Goal: Task Accomplishment & Management: Use online tool/utility

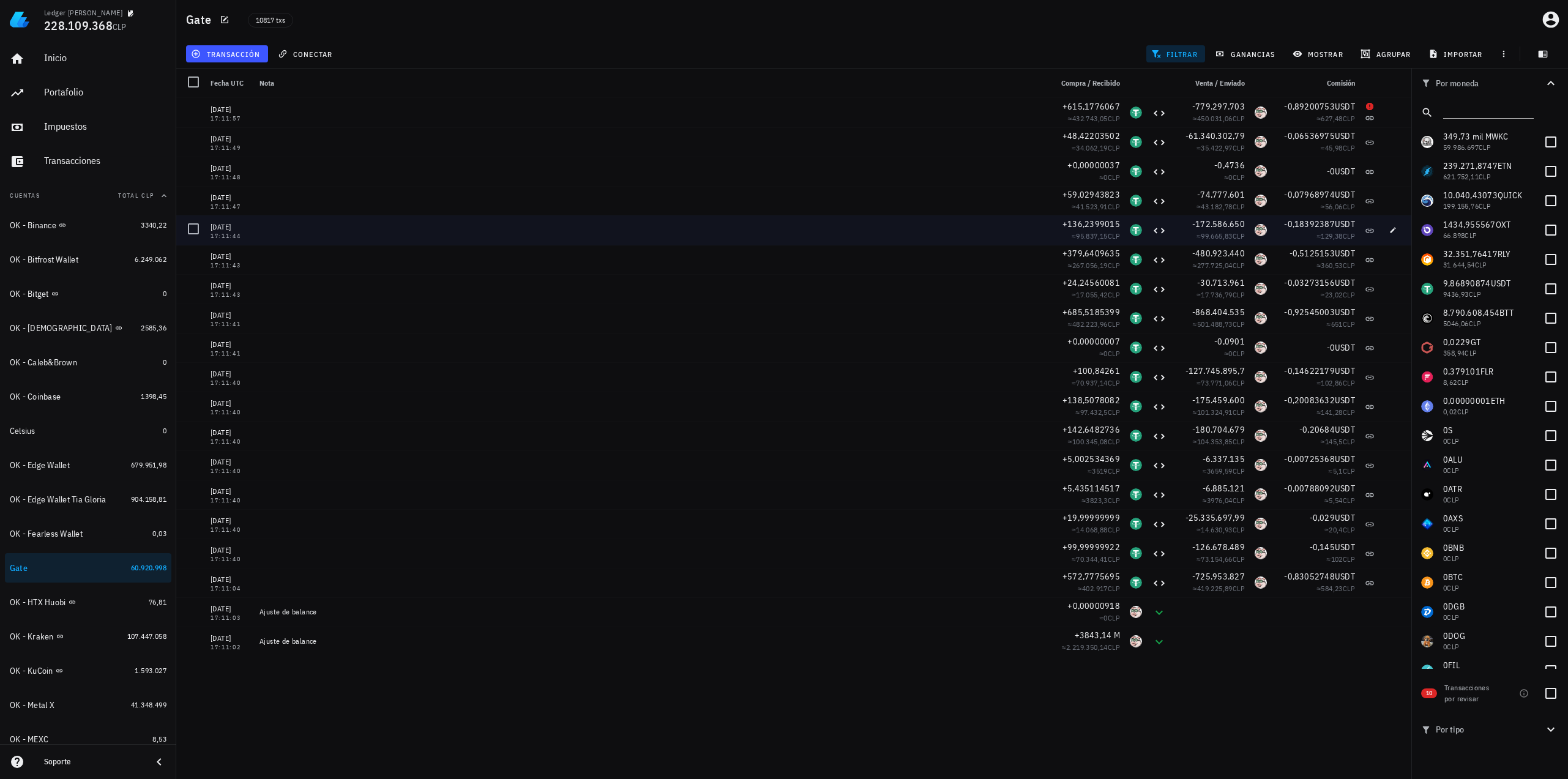
scroll to position [1922, 0]
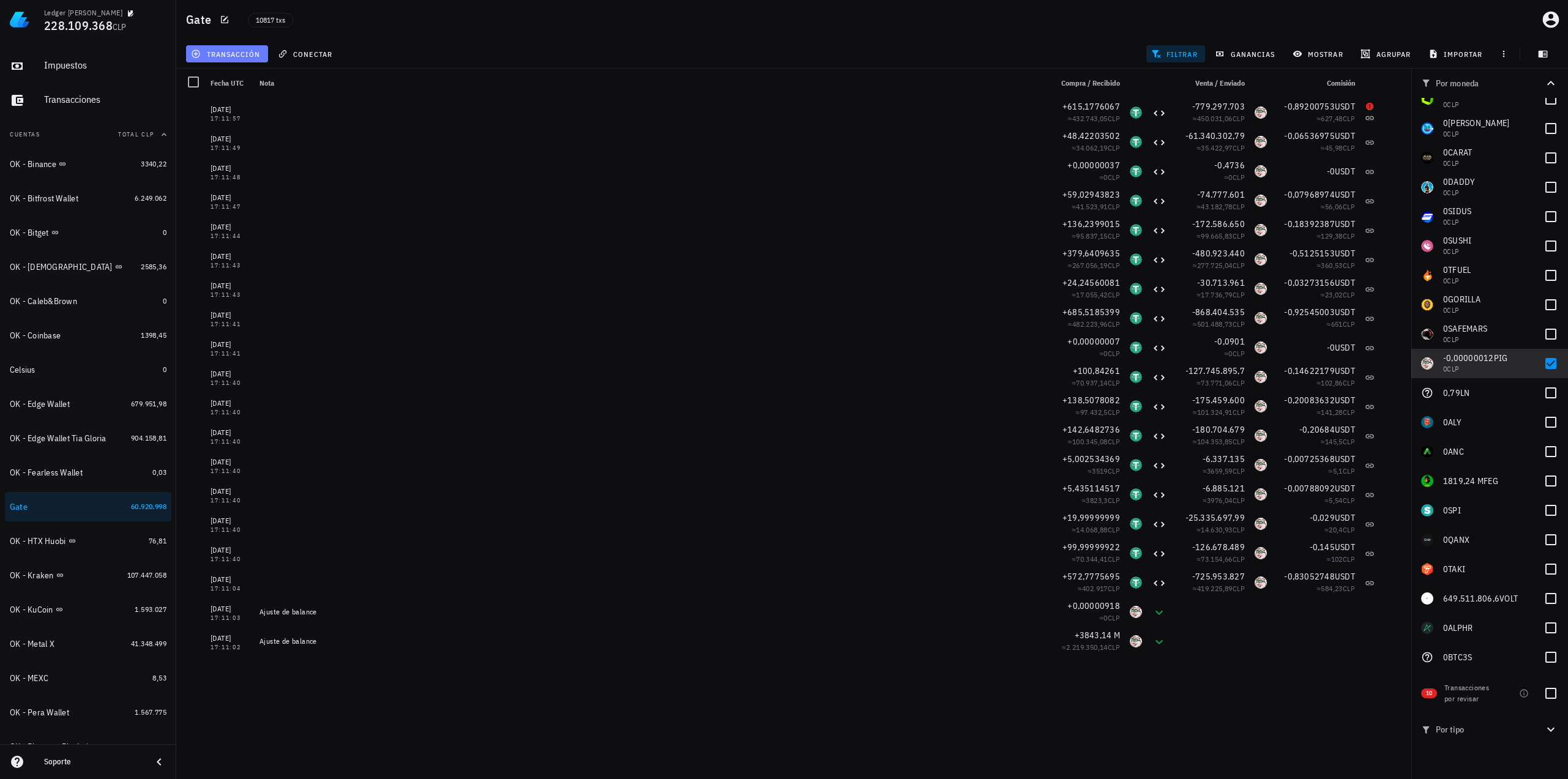
click at [209, 55] on span "transacción" at bounding box center [226, 54] width 67 height 9
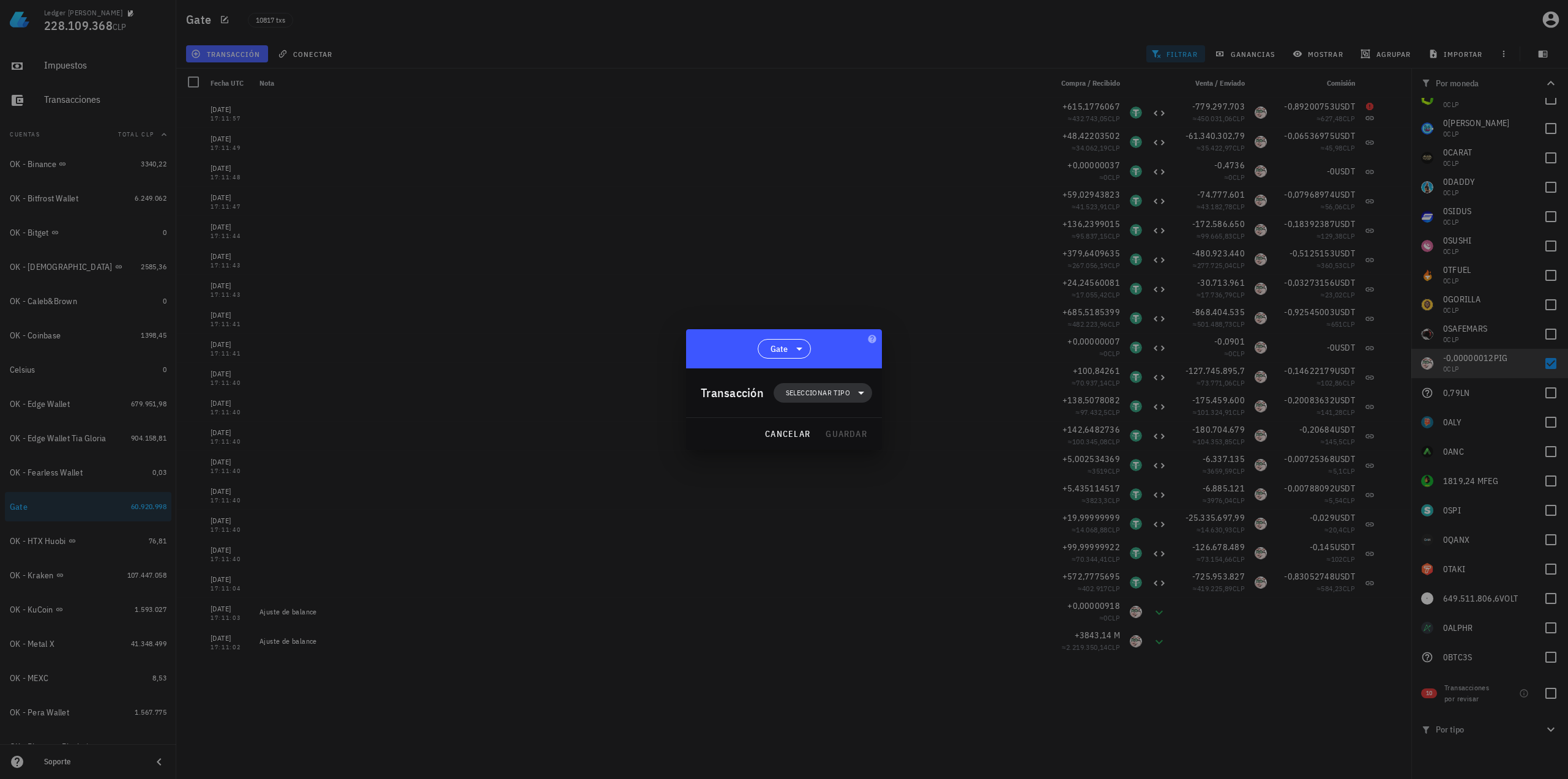
click at [817, 388] on span "Seleccionar tipo" at bounding box center [818, 392] width 64 height 12
click at [816, 444] on div "Ingreso" at bounding box center [829, 446] width 48 height 9
click at [944, 697] on div "Otro ingreso" at bounding box center [956, 696] width 73 height 9
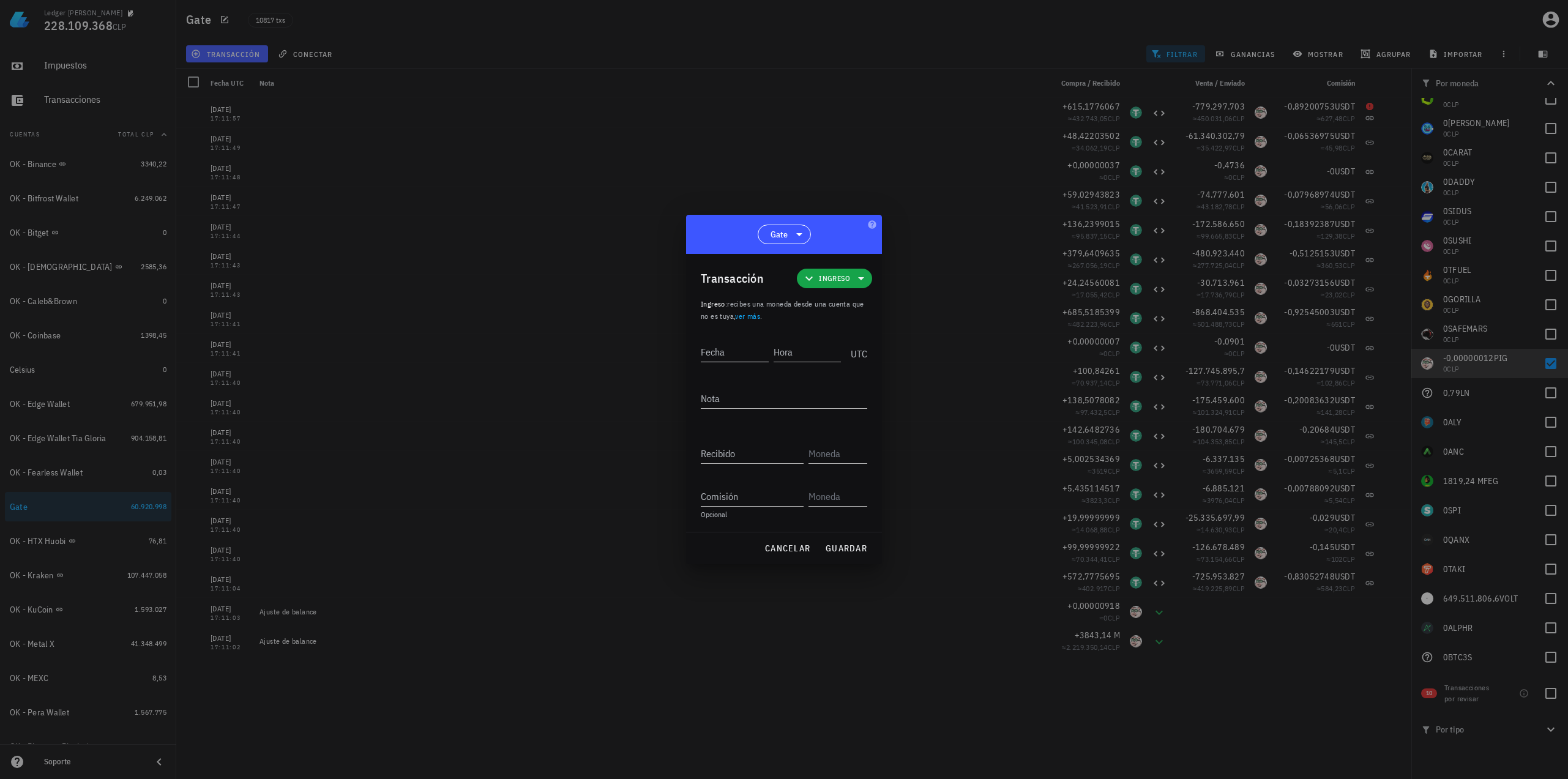
click at [747, 353] on input "Fecha" at bounding box center [735, 352] width 68 height 20
type input "[DATE]"
type input "17:11:03"
type textarea "Ajuste de balance"
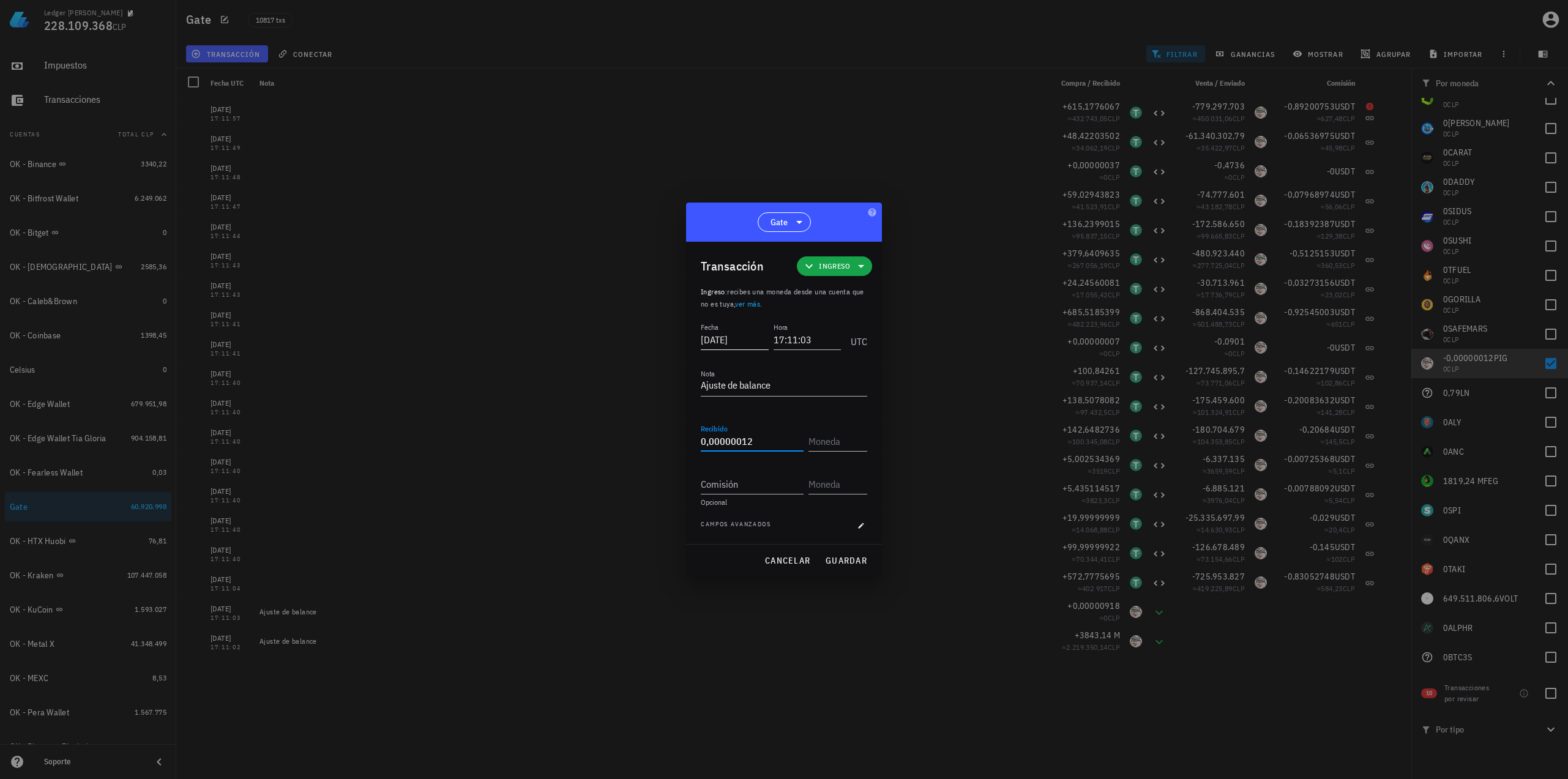
type input "0,00000012"
type input "PIG"
click at [852, 561] on span "guardar" at bounding box center [845, 560] width 42 height 11
